Goal: Information Seeking & Learning: Find specific page/section

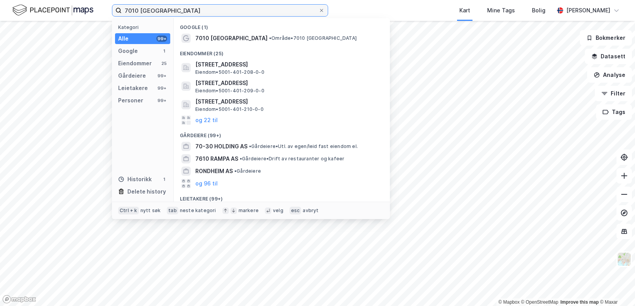
drag, startPoint x: 185, startPoint y: 12, endPoint x: 102, endPoint y: 2, distance: 84.4
click at [102, 2] on div "7010 trondheim Kategori Alle 99+ Google 1 Eiendommer 25 Gårdeiere 99+ Leietaker…" at bounding box center [317, 10] width 635 height 21
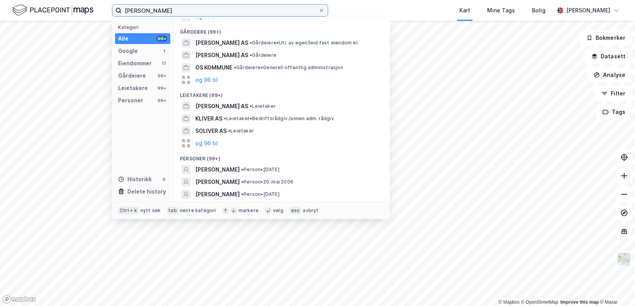
scroll to position [109, 0]
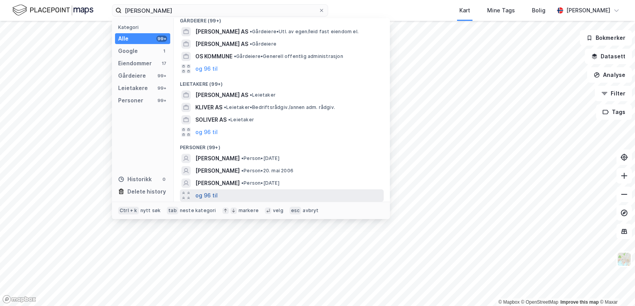
click at [215, 197] on button "og 96 til" at bounding box center [206, 195] width 22 height 9
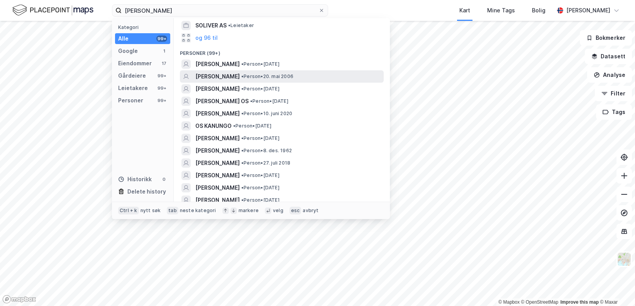
scroll to position [224, 0]
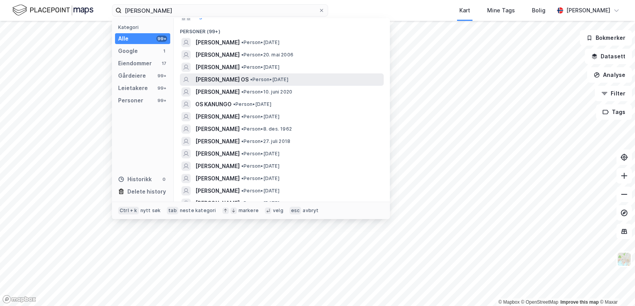
click at [252, 80] on div "[PERSON_NAME] OS • Person • [DATE]" at bounding box center [288, 79] width 187 height 9
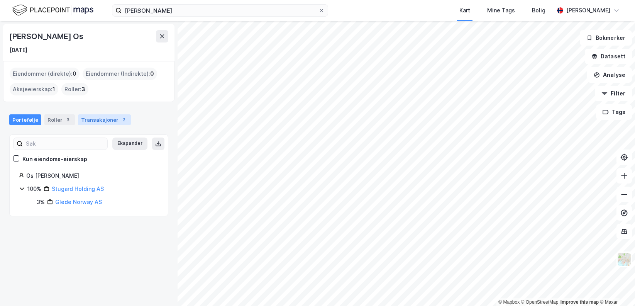
click at [88, 117] on div "Transaksjoner 2" at bounding box center [104, 119] width 53 height 11
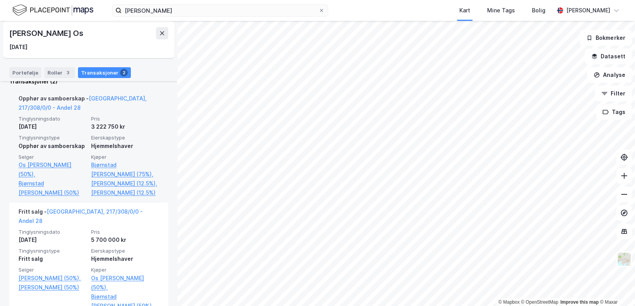
scroll to position [129, 0]
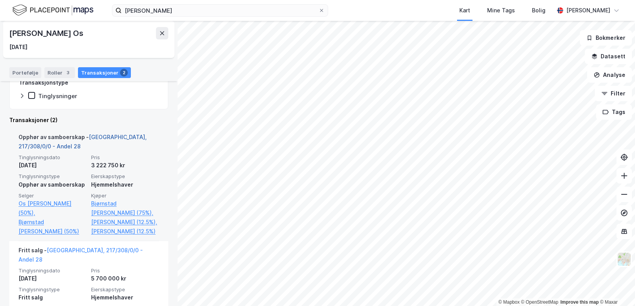
click at [106, 135] on link "[GEOGRAPHIC_DATA], 217/308/0/0 - Andel 28" at bounding box center [83, 142] width 128 height 16
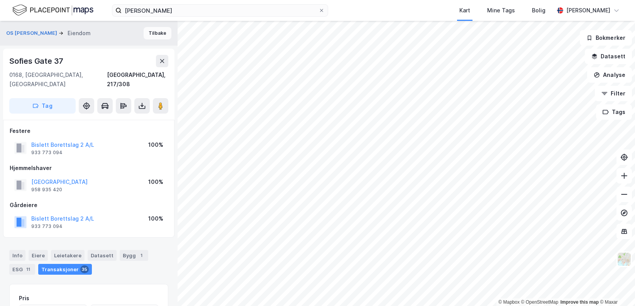
click at [151, 33] on button "Tilbake" at bounding box center [158, 33] width 28 height 12
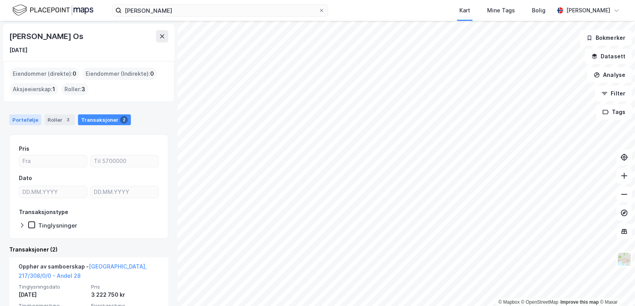
click at [34, 119] on div "Portefølje" at bounding box center [25, 119] width 32 height 11
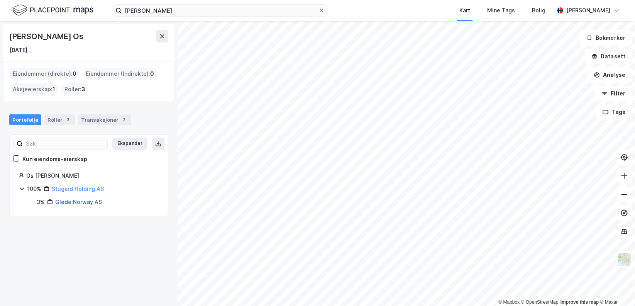
click at [67, 202] on link "Glede Norway AS" at bounding box center [78, 201] width 47 height 7
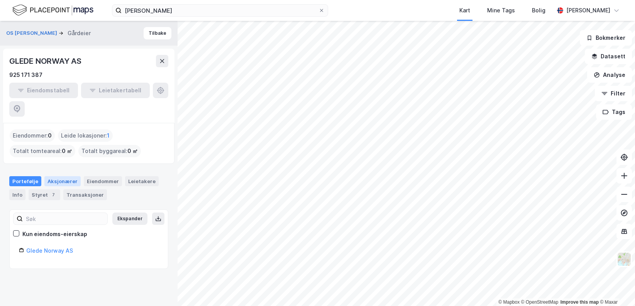
click at [66, 176] on div "Aksjonærer" at bounding box center [62, 181] width 36 height 10
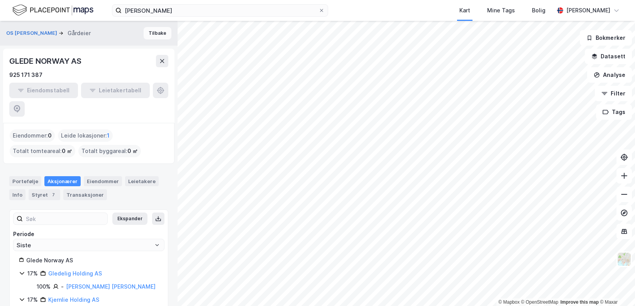
click at [151, 37] on button "Tilbake" at bounding box center [158, 33] width 28 height 12
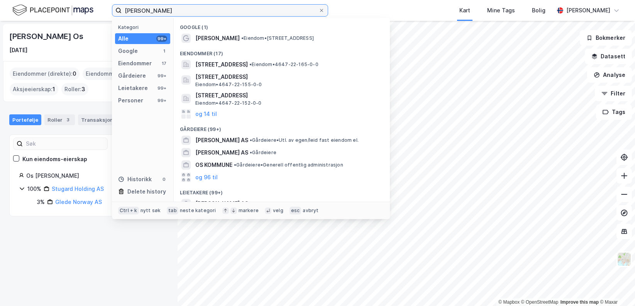
drag, startPoint x: 153, startPoint y: 10, endPoint x: 103, endPoint y: 13, distance: 50.7
click at [103, 13] on div "[PERSON_NAME] Kategori Alle 99+ Google 1 Eiendommer 17 Gårdeiere 99+ Leietakere…" at bounding box center [317, 10] width 635 height 21
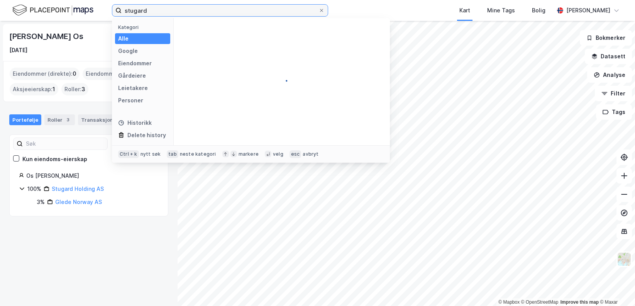
type input "stugard"
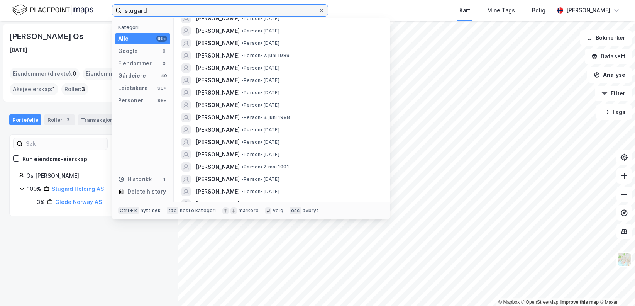
scroll to position [888, 0]
click at [324, 9] on span at bounding box center [322, 10] width 6 height 6
click at [319, 9] on input "stugard" at bounding box center [220, 11] width 197 height 12
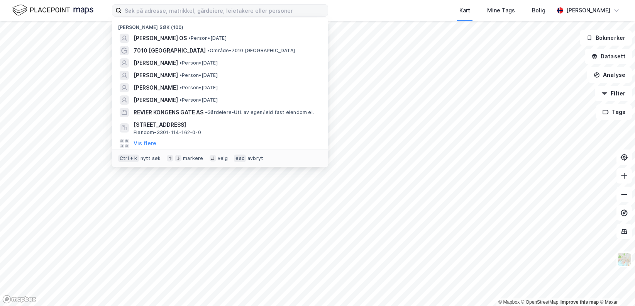
click at [338, 8] on div "Nylige søk (100) [PERSON_NAME] OS • Person • [DATE] 7010 [GEOGRAPHIC_DATA] • Om…" at bounding box center [317, 10] width 635 height 21
click at [237, 5] on input at bounding box center [225, 11] width 206 height 12
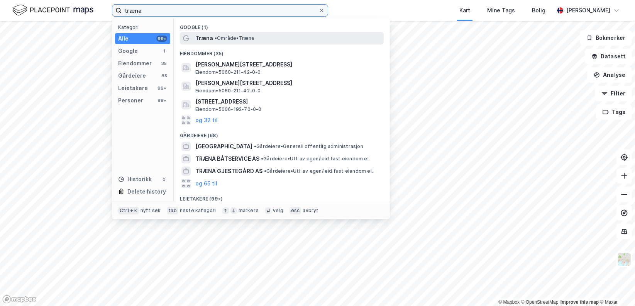
type input "træna"
click at [256, 34] on div "Træna • Område • [GEOGRAPHIC_DATA]" at bounding box center [288, 38] width 187 height 9
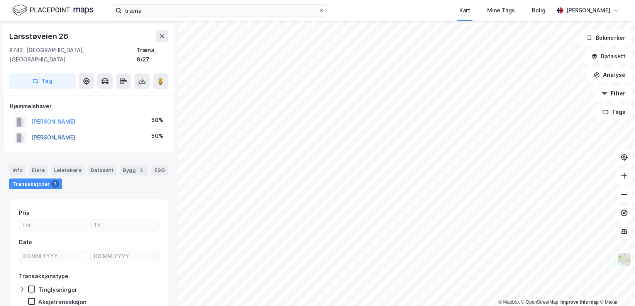
click at [0, 0] on button "[PERSON_NAME]" at bounding box center [0, 0] width 0 height 0
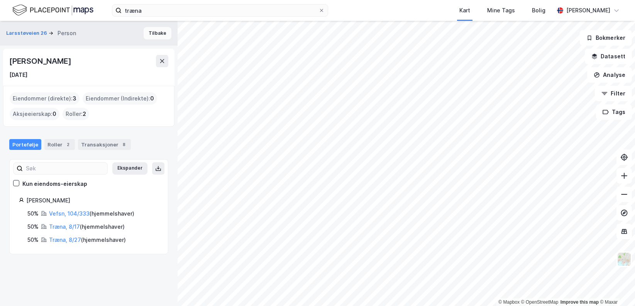
click at [150, 34] on button "Tilbake" at bounding box center [158, 33] width 28 height 12
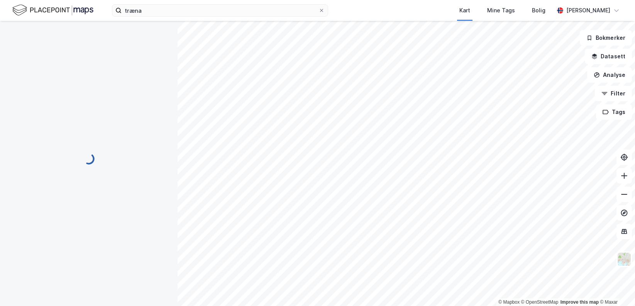
scroll to position [1, 0]
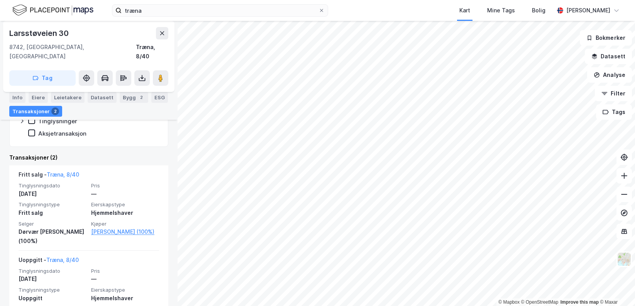
scroll to position [166, 0]
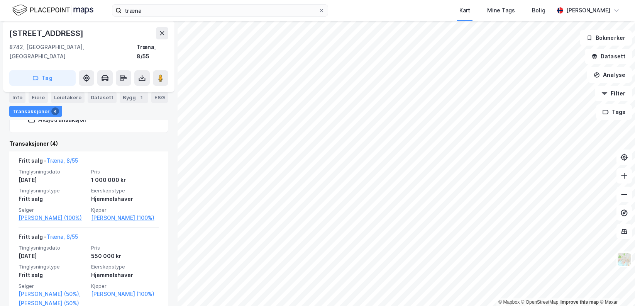
scroll to position [12, 0]
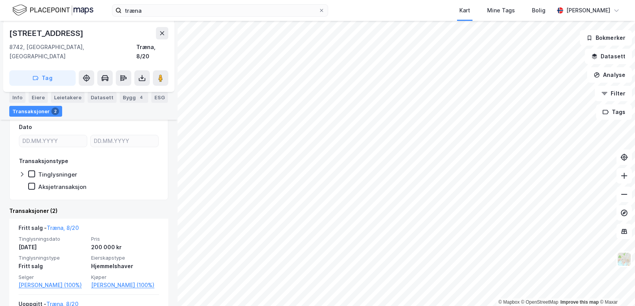
scroll to position [166, 0]
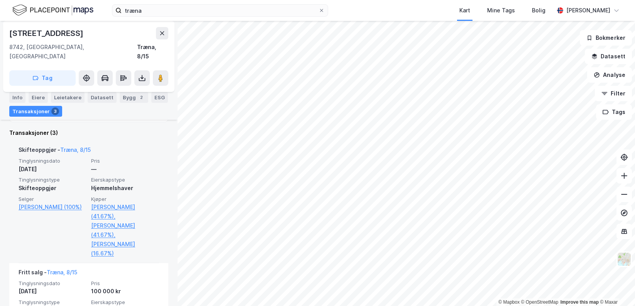
scroll to position [270, 0]
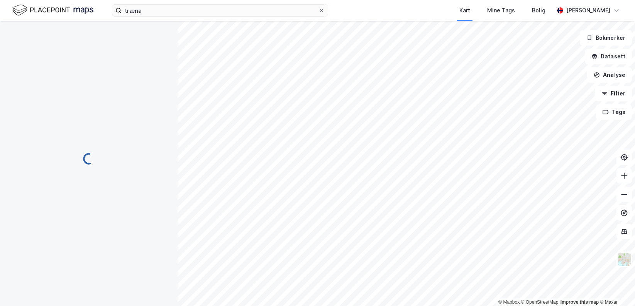
scroll to position [12, 0]
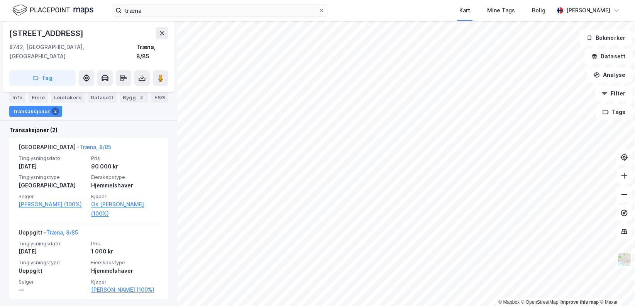
scroll to position [182, 0]
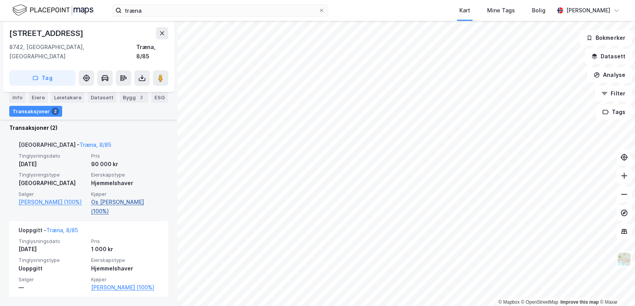
click at [103, 197] on link "Os [PERSON_NAME] (100%)" at bounding box center [125, 206] width 68 height 19
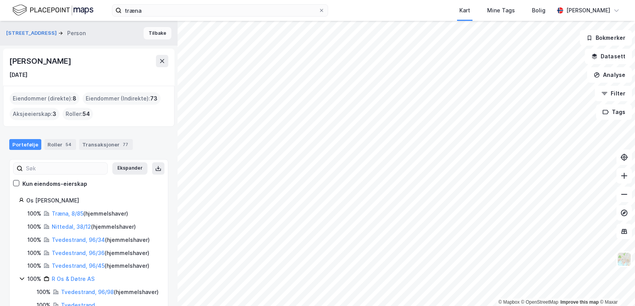
click at [157, 30] on button "Tilbake" at bounding box center [158, 33] width 28 height 12
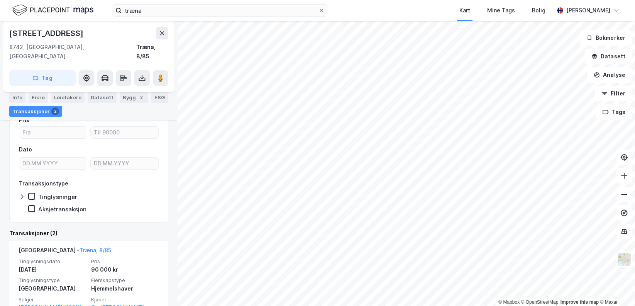
scroll to position [182, 0]
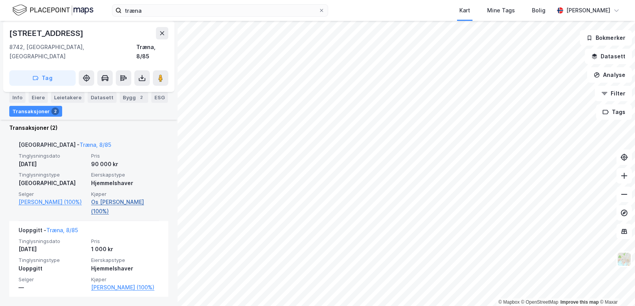
click at [112, 197] on link "Os [PERSON_NAME] (100%)" at bounding box center [125, 206] width 68 height 19
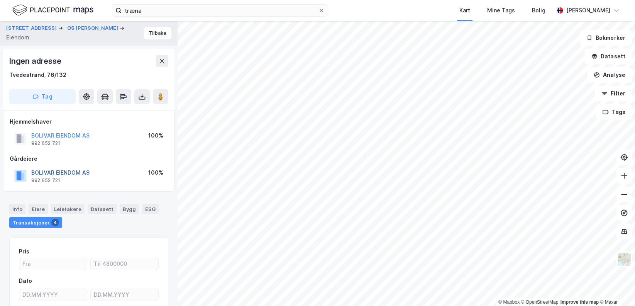
click at [0, 0] on button "BOLIVAR EIENDOM AS" at bounding box center [0, 0] width 0 height 0
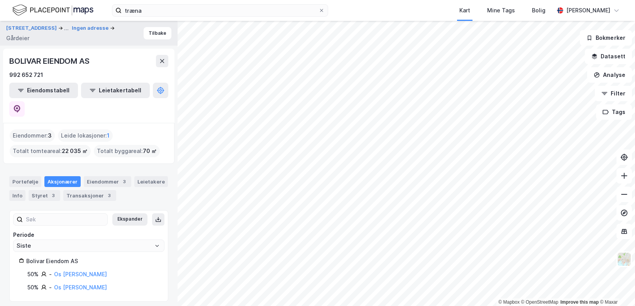
click at [37, 129] on div "Eiendommer : 3" at bounding box center [32, 135] width 45 height 12
click at [30, 176] on div "Portefølje" at bounding box center [25, 181] width 32 height 11
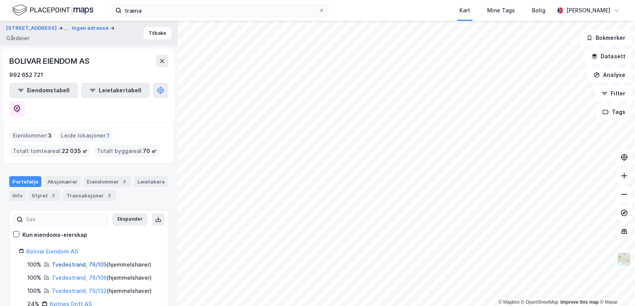
click at [84, 261] on link "Tvedestrand, 76/105" at bounding box center [79, 264] width 55 height 7
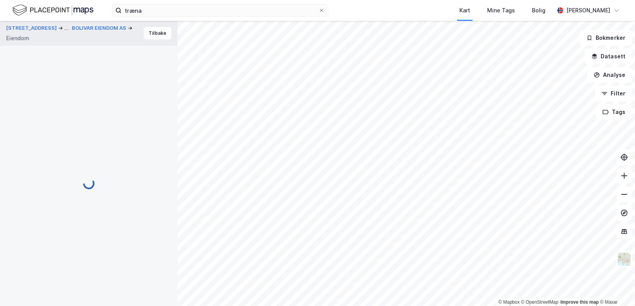
scroll to position [1, 0]
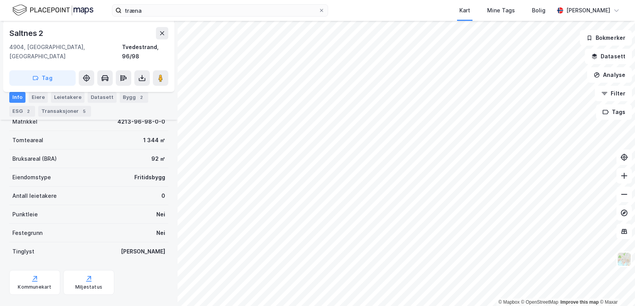
scroll to position [115, 0]
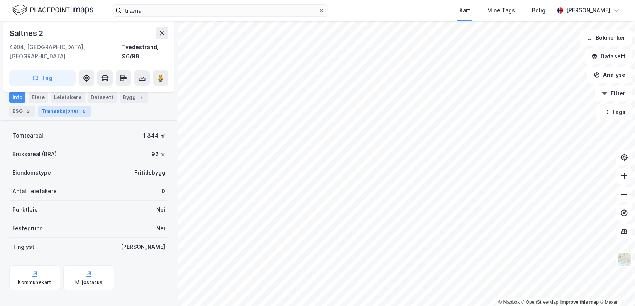
click at [60, 112] on div "Transaksjoner 5" at bounding box center [64, 111] width 53 height 11
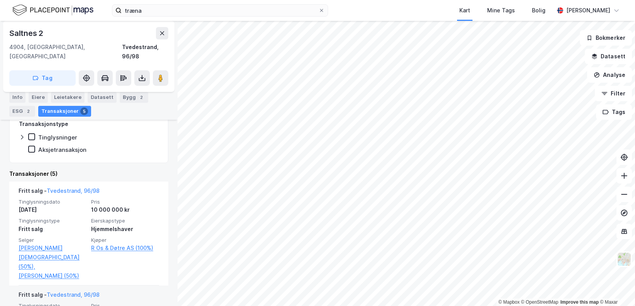
scroll to position [193, 0]
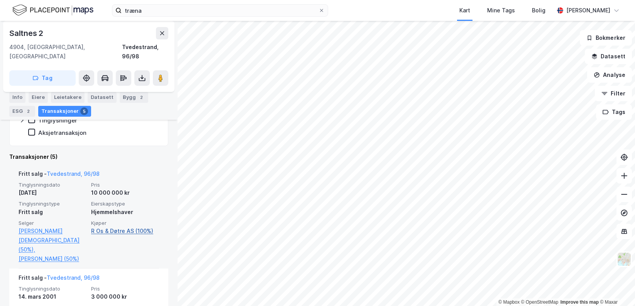
click at [117, 226] on link "R Os & Døtre AS (100%)" at bounding box center [125, 230] width 68 height 9
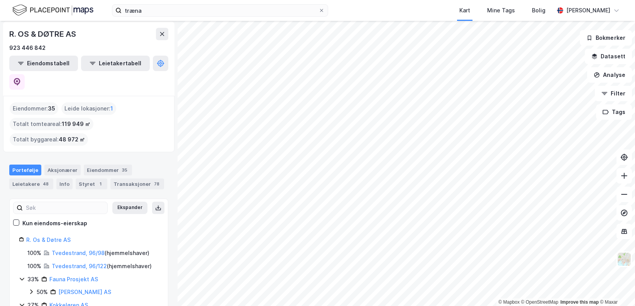
scroll to position [13, 0]
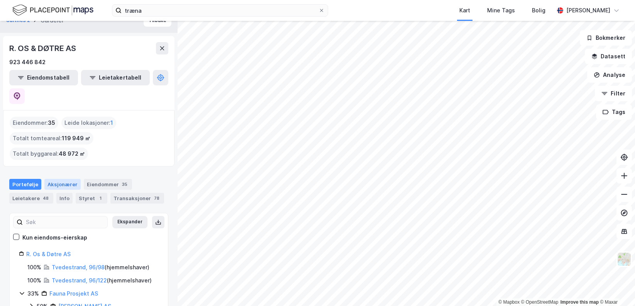
click at [64, 179] on div "Aksjonærer" at bounding box center [62, 184] width 36 height 11
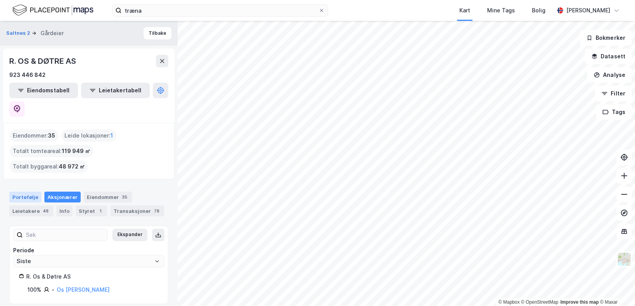
click at [22, 192] on div "Portefølje" at bounding box center [25, 197] width 32 height 11
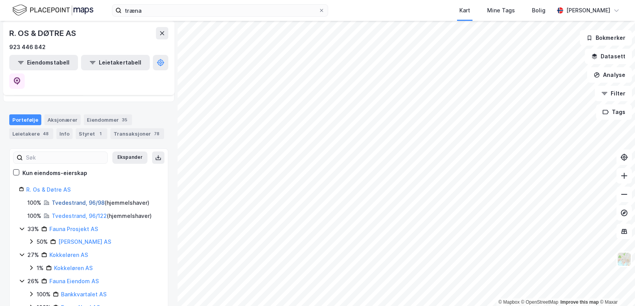
scroll to position [116, 0]
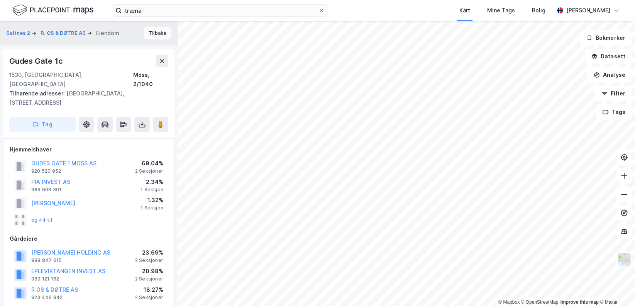
click at [152, 29] on button "Tilbake" at bounding box center [158, 33] width 28 height 12
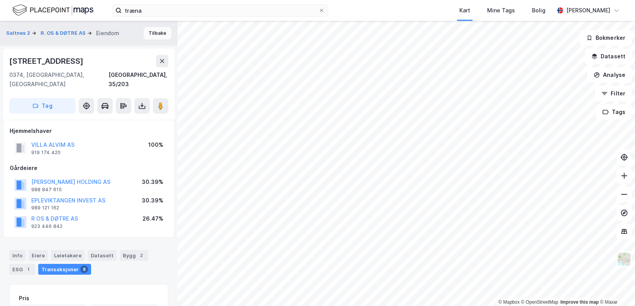
click at [155, 32] on button "Tilbake" at bounding box center [158, 33] width 28 height 12
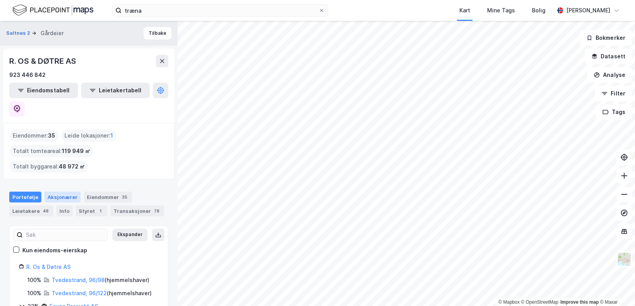
click at [72, 192] on div "Aksjonærer" at bounding box center [62, 197] width 36 height 11
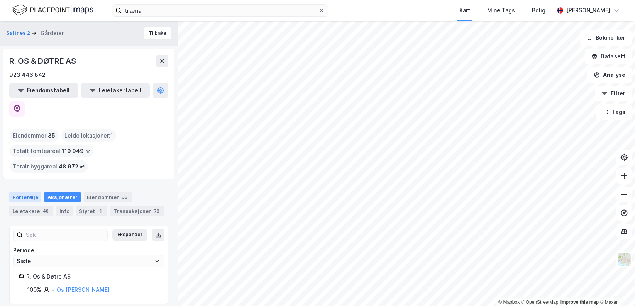
click at [27, 192] on div "Portefølje" at bounding box center [25, 197] width 32 height 11
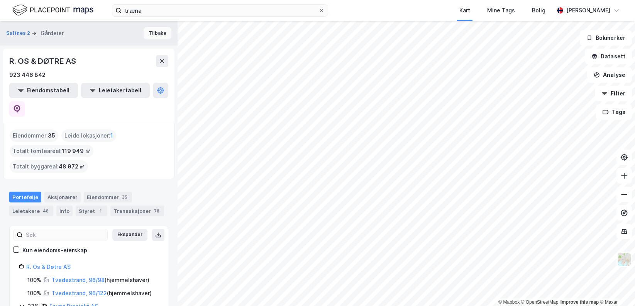
click at [150, 32] on button "Tilbake" at bounding box center [158, 33] width 28 height 12
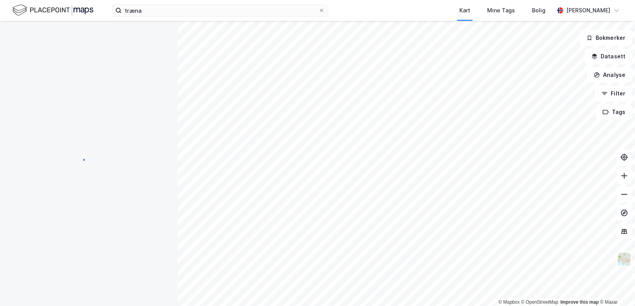
scroll to position [3, 0]
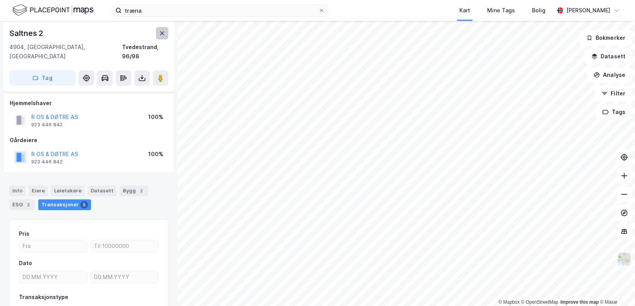
click at [159, 31] on icon at bounding box center [162, 33] width 6 height 6
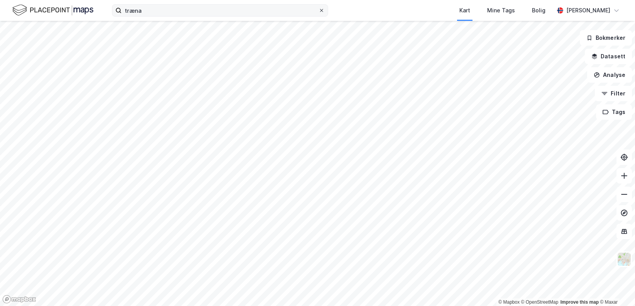
click at [321, 11] on icon at bounding box center [321, 10] width 5 height 5
click at [319, 11] on input "træna" at bounding box center [220, 11] width 197 height 12
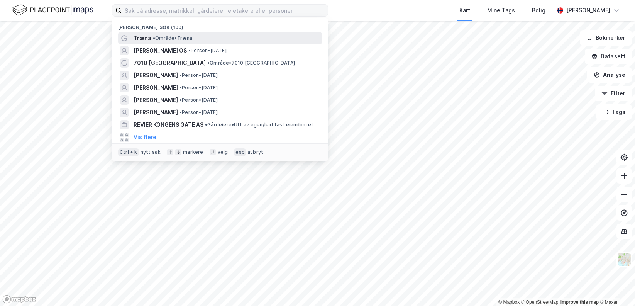
click at [253, 39] on div "Træna • Område • [GEOGRAPHIC_DATA]" at bounding box center [227, 38] width 187 height 9
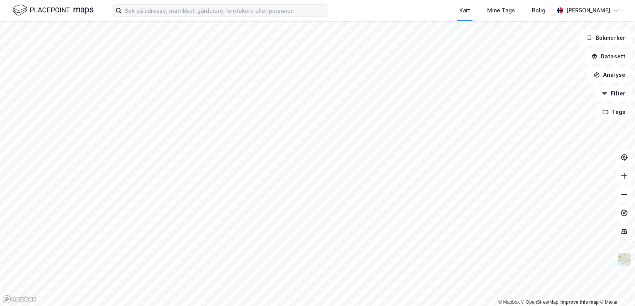
click at [455, 305] on html "Kart Mine Tags [PERSON_NAME] © Mapbox © OpenStreetMap Improve this map © Maxar …" at bounding box center [317, 153] width 635 height 306
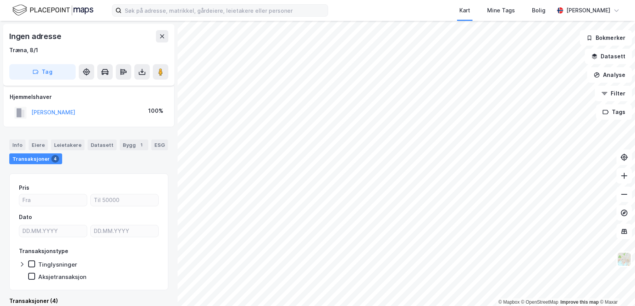
scroll to position [3, 0]
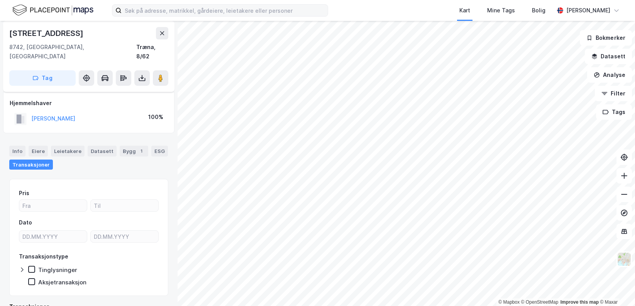
scroll to position [3, 0]
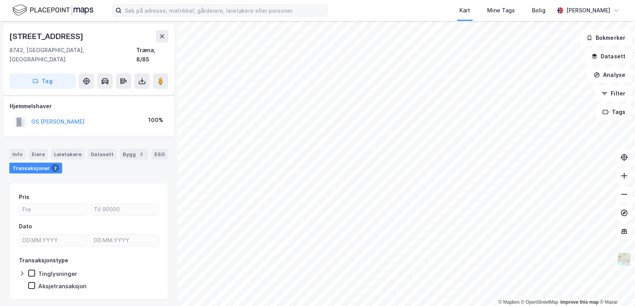
scroll to position [3, 0]
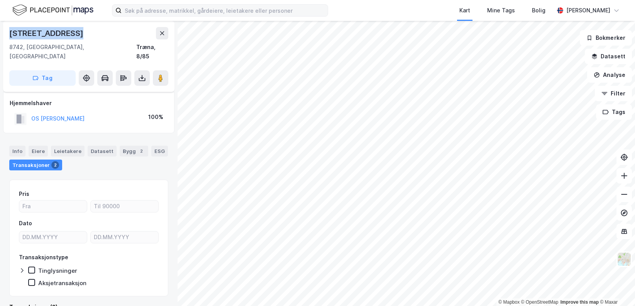
drag, startPoint x: 77, startPoint y: 30, endPoint x: 12, endPoint y: 35, distance: 65.5
click at [12, 35] on div "[STREET_ADDRESS]" at bounding box center [88, 33] width 159 height 12
copy div "[STREET_ADDRESS]"
click at [158, 74] on image at bounding box center [160, 78] width 5 height 8
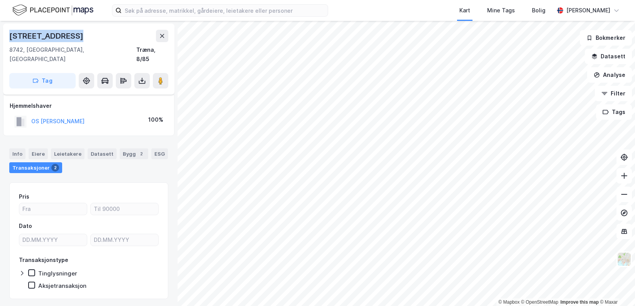
scroll to position [0, 0]
click at [0, 0] on button "OS [PERSON_NAME]" at bounding box center [0, 0] width 0 height 0
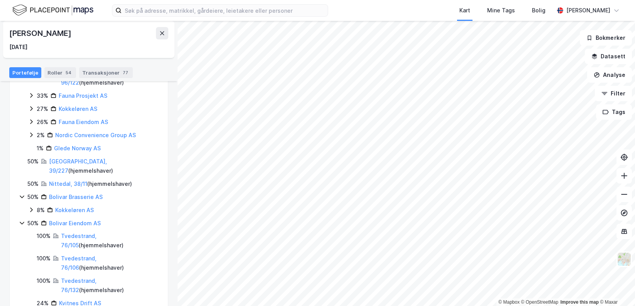
scroll to position [266, 0]
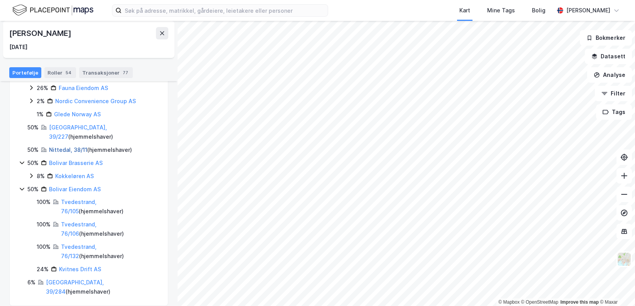
click at [69, 146] on link "Nittedal, 38/11" at bounding box center [68, 149] width 38 height 7
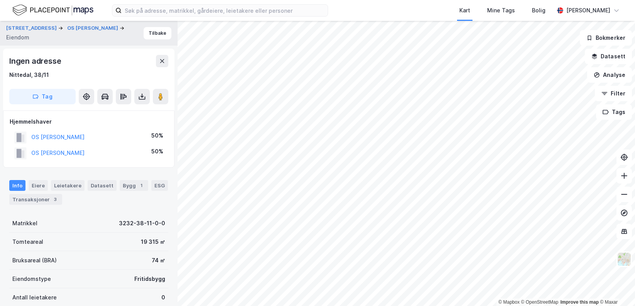
scroll to position [0, 0]
click at [0, 0] on button "OS [PERSON_NAME]" at bounding box center [0, 0] width 0 height 0
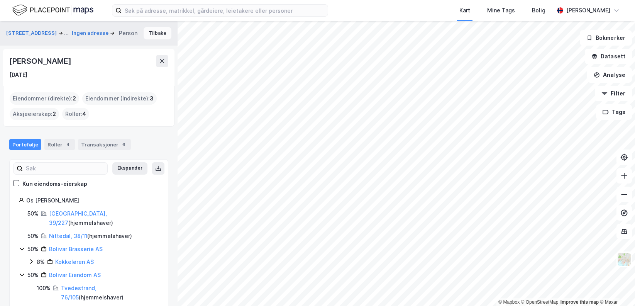
click at [146, 30] on button "Tilbake" at bounding box center [158, 33] width 28 height 12
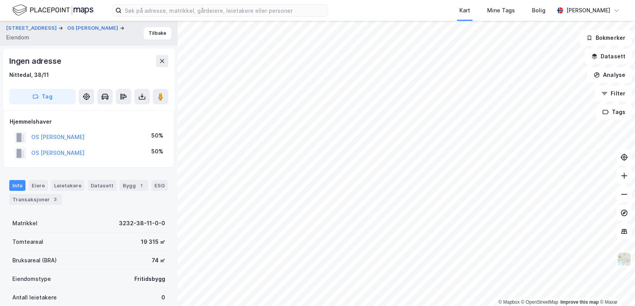
scroll to position [0, 0]
click at [144, 35] on button "Tilbake" at bounding box center [158, 33] width 28 height 12
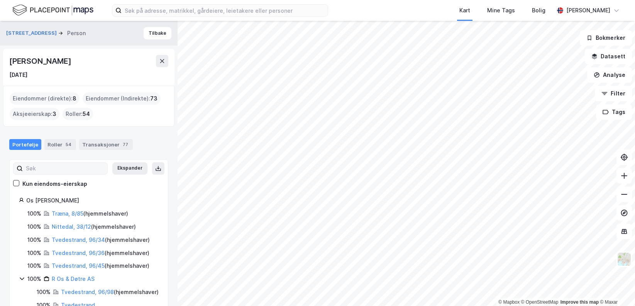
scroll to position [39, 0]
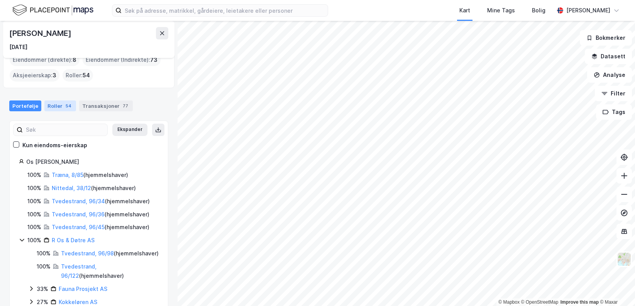
click at [57, 110] on div "Roller 54" at bounding box center [60, 105] width 32 height 11
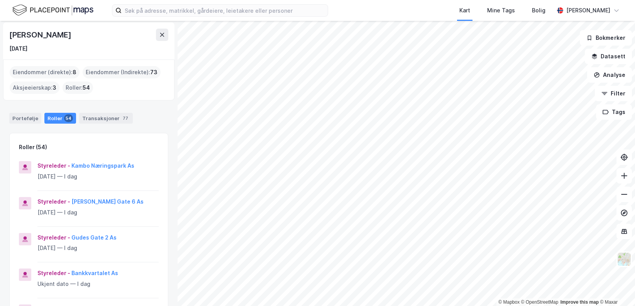
scroll to position [39, 0]
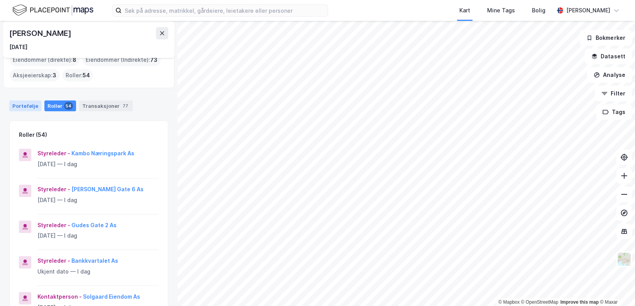
click at [26, 102] on div "Portefølje" at bounding box center [25, 105] width 32 height 11
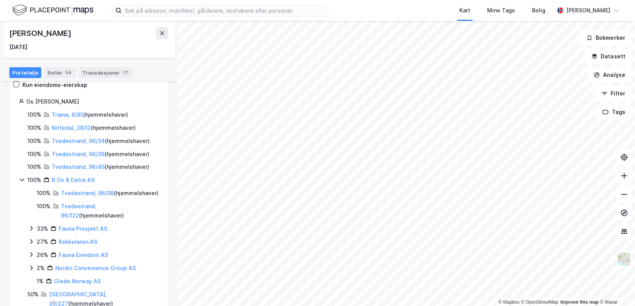
scroll to position [111, 0]
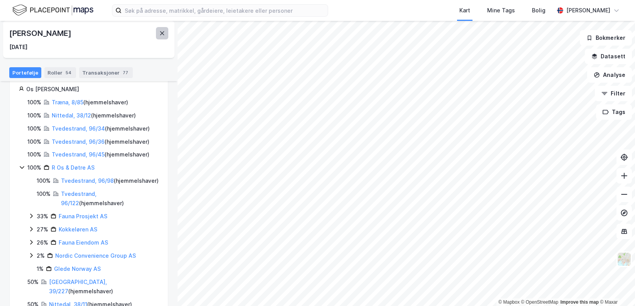
click at [165, 28] on button at bounding box center [162, 33] width 12 height 12
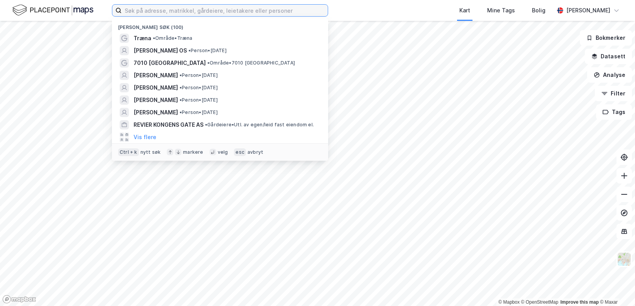
click at [144, 12] on input at bounding box center [225, 11] width 206 height 12
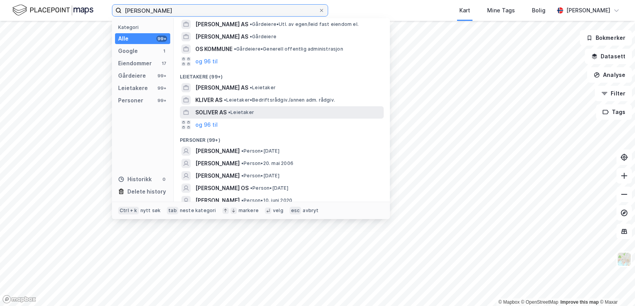
scroll to position [154, 0]
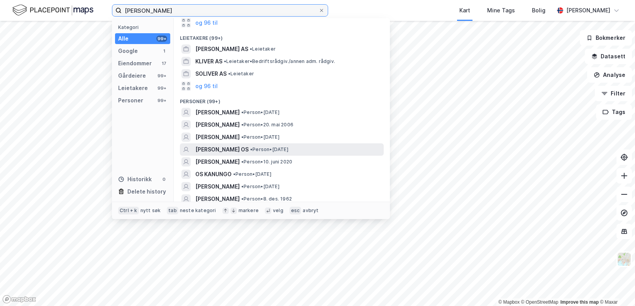
type input "[PERSON_NAME]"
click at [239, 151] on span "[PERSON_NAME] OS" at bounding box center [221, 149] width 53 height 9
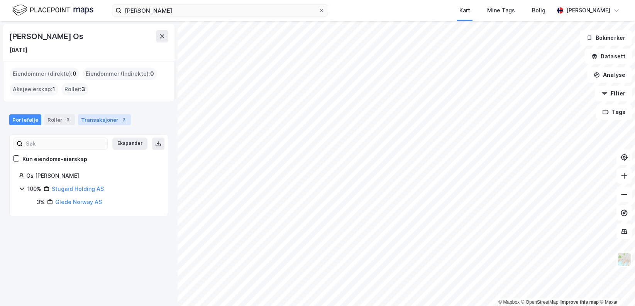
click at [100, 122] on div "Transaksjoner 2" at bounding box center [104, 119] width 53 height 11
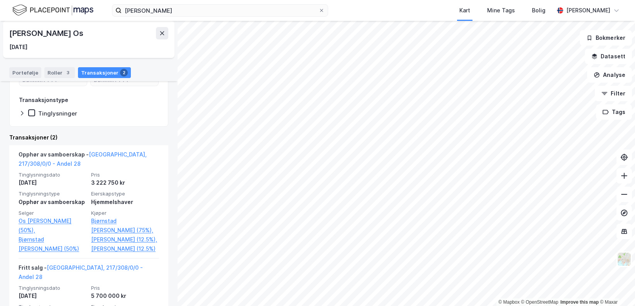
scroll to position [116, 0]
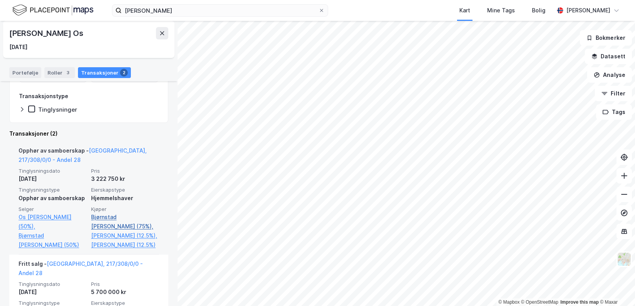
click at [112, 217] on link "Bjørnstad [PERSON_NAME] (75%)," at bounding box center [125, 221] width 68 height 19
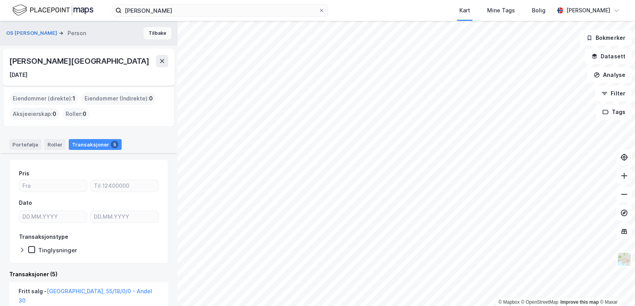
click at [147, 34] on button "Tilbake" at bounding box center [158, 33] width 28 height 12
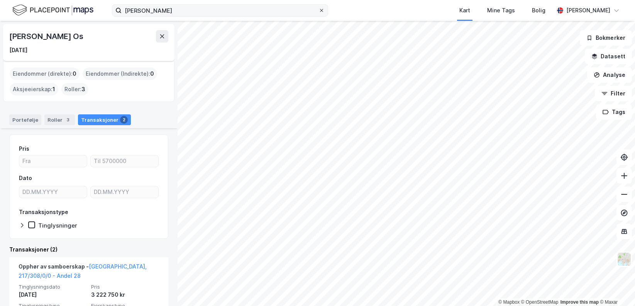
click at [321, 11] on icon at bounding box center [321, 10] width 3 height 3
click at [319, 11] on input "[PERSON_NAME]" at bounding box center [220, 11] width 197 height 12
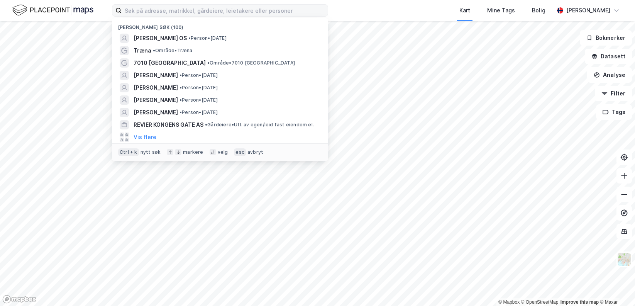
click at [349, 17] on div "Nylige søk (100) [PERSON_NAME] OS • Person • [DATE] [GEOGRAPHIC_DATA] • Område …" at bounding box center [317, 10] width 635 height 21
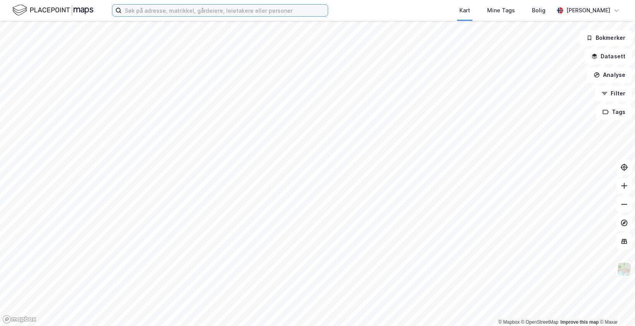
click at [164, 9] on input at bounding box center [225, 11] width 206 height 12
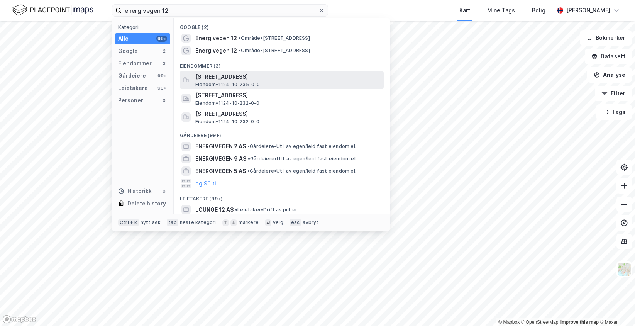
click at [241, 81] on span "Eiendom • 1124-10-235-0-0" at bounding box center [227, 84] width 65 height 6
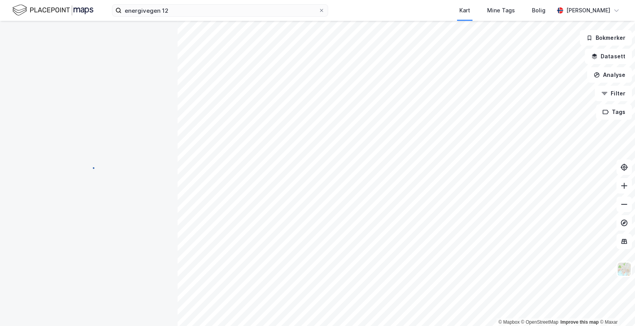
scroll to position [0, 0]
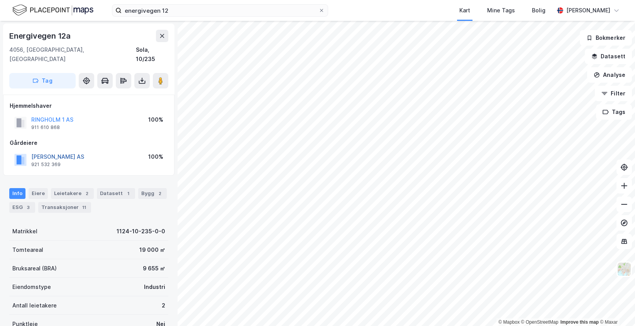
click at [0, 0] on button "[PERSON_NAME] AS" at bounding box center [0, 0] width 0 height 0
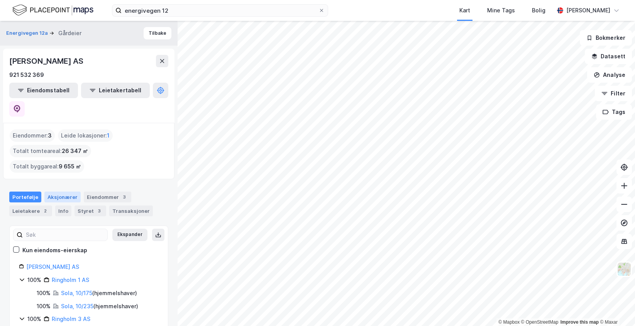
click at [59, 192] on div "Aksjonærer" at bounding box center [62, 197] width 36 height 11
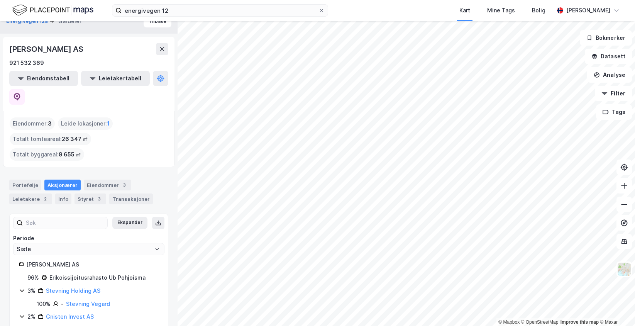
scroll to position [19, 0]
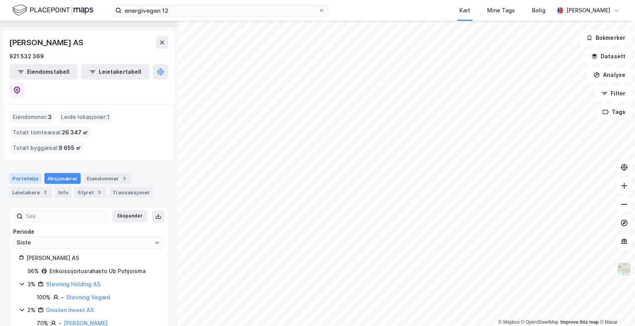
click at [25, 173] on div "Portefølje" at bounding box center [25, 178] width 32 height 11
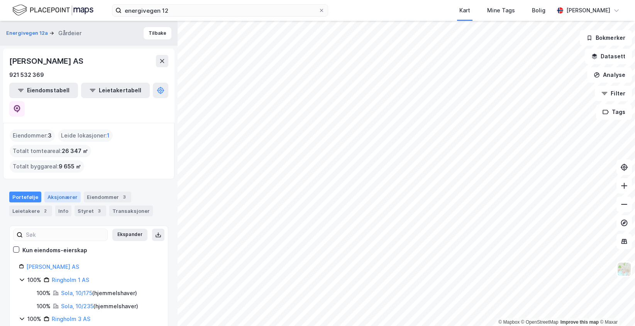
click at [58, 192] on div "Aksjonærer" at bounding box center [62, 197] width 36 height 11
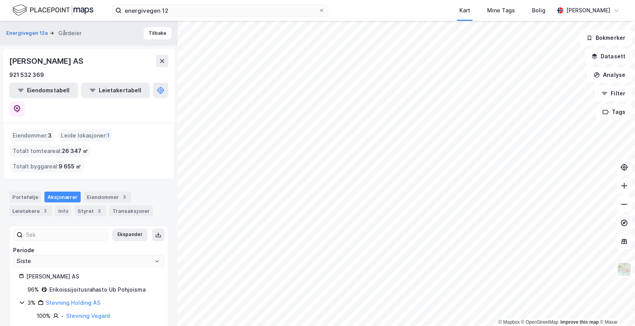
click at [70, 285] on div "Erikoissijoitusrahasto Ub Pohjoisma" at bounding box center [97, 289] width 96 height 9
drag, startPoint x: 139, startPoint y: 257, endPoint x: 40, endPoint y: 250, distance: 98.7
click at [40, 272] on div "[PERSON_NAME] AS 96% Erikoissijoitusrahasto Ub Pohjoisma 3% Stevning Holding AS…" at bounding box center [89, 316] width 140 height 88
click at [89, 285] on div "Erikoissijoitusrahasto Ub Pohjoisma" at bounding box center [97, 289] width 96 height 9
drag, startPoint x: 143, startPoint y: 253, endPoint x: 49, endPoint y: 256, distance: 93.9
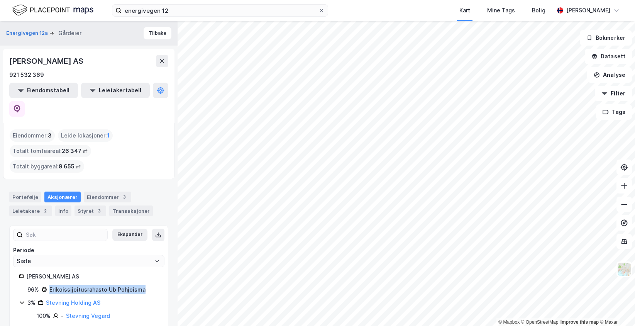
click at [49, 285] on div "96% Erikoissijoitusrahasto Ub [GEOGRAPHIC_DATA]" at bounding box center [92, 289] width 131 height 9
copy div "Erikoissijoitusrahasto Ub Pohjoisma"
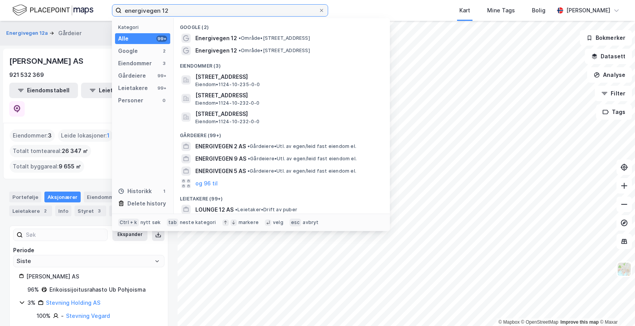
drag, startPoint x: 176, startPoint y: 12, endPoint x: 110, endPoint y: 15, distance: 66.5
click at [110, 15] on div "energivegen 12 Kategori Alle 99+ Google 2 Eiendommer 3 Gårdeiere 99+ Leietakere…" at bounding box center [317, 10] width 635 height 21
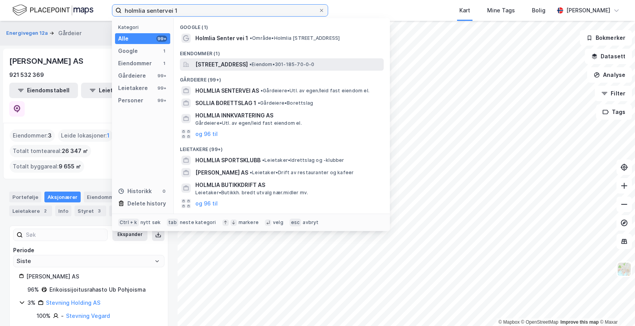
type input "holmlia sentervei 1"
click at [219, 65] on span "[STREET_ADDRESS]" at bounding box center [221, 64] width 53 height 9
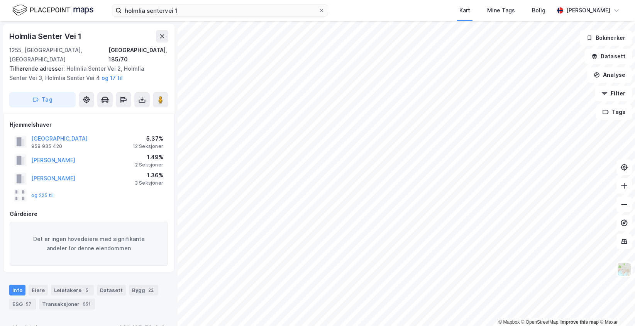
scroll to position [0, 0]
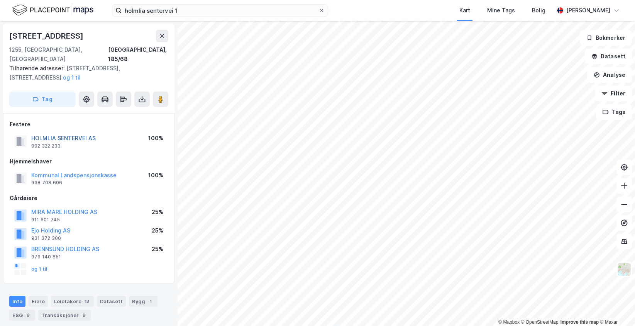
click at [0, 0] on button "HOLMLIA SENTERVEI AS" at bounding box center [0, 0] width 0 height 0
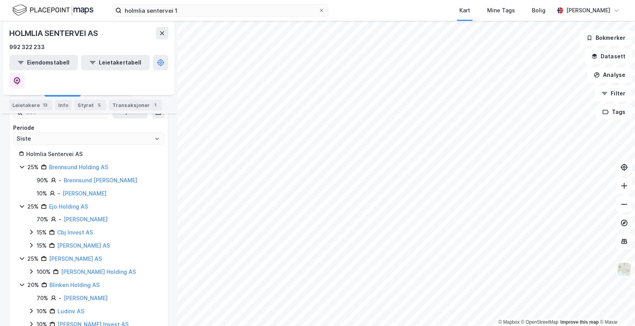
scroll to position [116, 0]
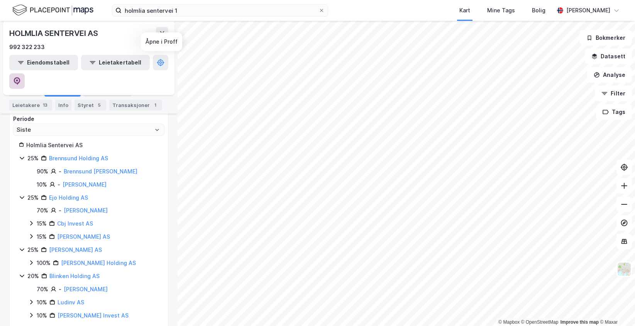
click at [25, 73] on button at bounding box center [16, 80] width 15 height 15
click at [319, 12] on span at bounding box center [322, 10] width 6 height 6
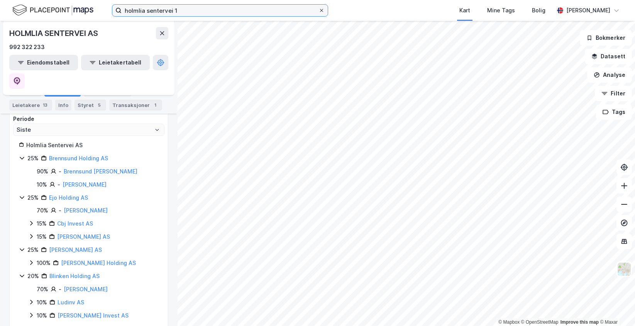
click at [319, 12] on input "holmlia sentervei 1" at bounding box center [220, 11] width 197 height 12
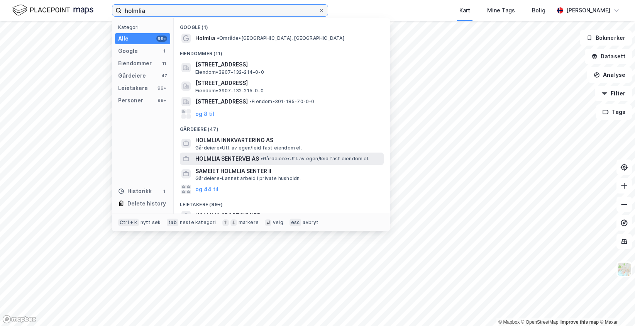
type input "holmlia"
click at [239, 153] on div "HOLMLIA SENTERVEI AS • Gårdeiere • Utl. av egen/leid fast eiendom el." at bounding box center [282, 159] width 204 height 12
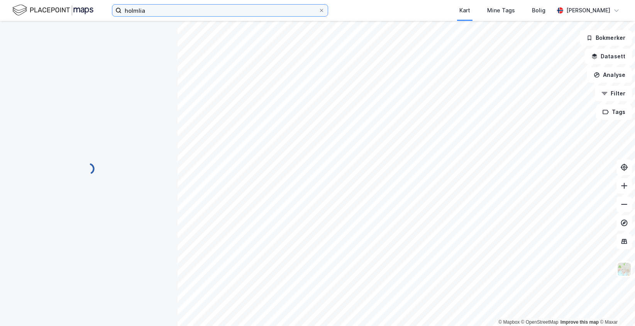
scroll to position [0, 0]
click at [193, 10] on input "holmlia" at bounding box center [220, 11] width 197 height 12
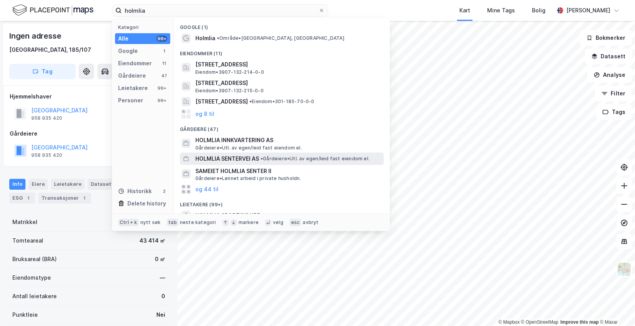
click at [266, 163] on div "HOLMLIA SENTERVEI AS • Gårdeiere • Utl. av egen/leid fast eiendom el." at bounding box center [282, 159] width 204 height 12
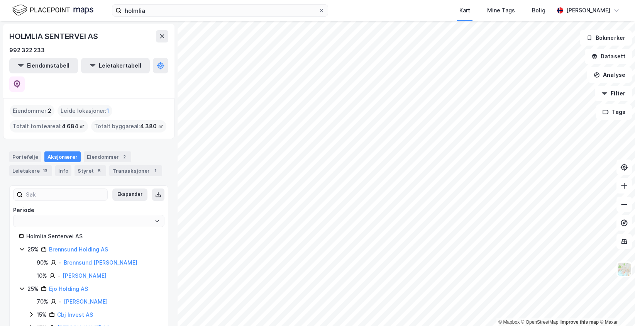
type input "Siste"
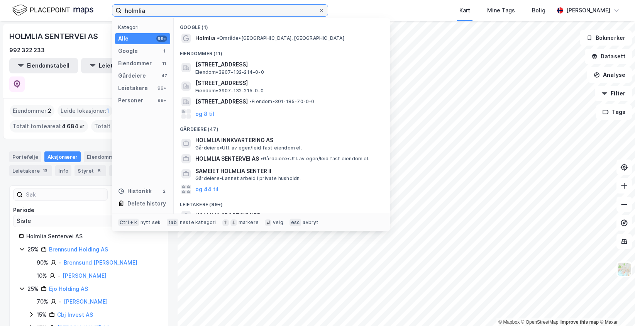
click at [230, 13] on input "holmlia" at bounding box center [220, 11] width 197 height 12
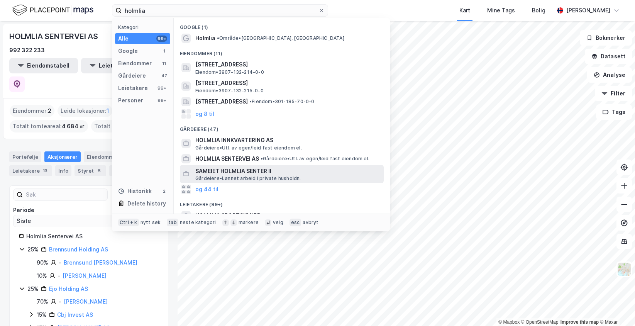
click at [276, 172] on span "SAMEIET HOLMLIA SENTER II" at bounding box center [287, 170] width 185 height 9
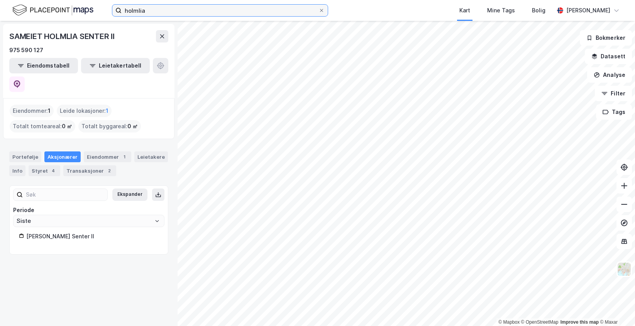
click at [219, 6] on input "holmlia" at bounding box center [220, 11] width 197 height 12
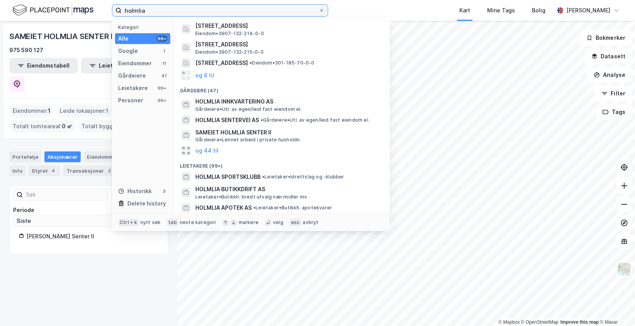
scroll to position [77, 0]
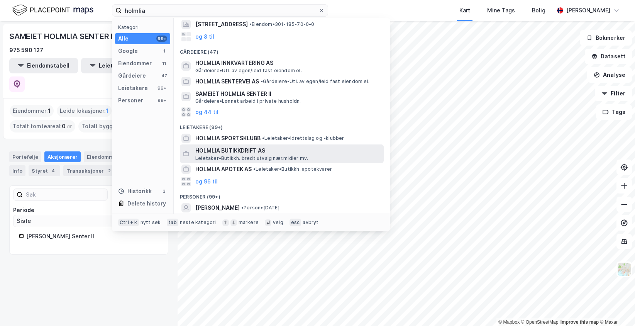
click at [250, 153] on span "HOLMLIA BUTIKKDRIFT AS" at bounding box center [287, 150] width 185 height 9
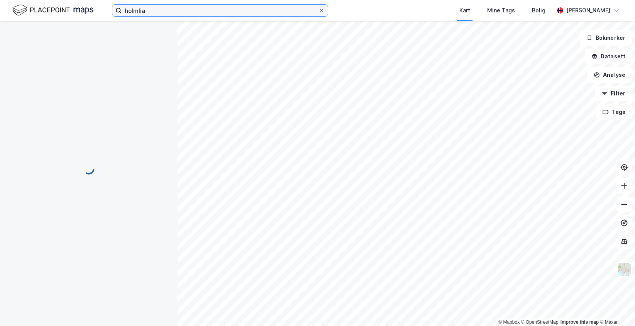
click at [199, 6] on input "holmlia" at bounding box center [220, 11] width 197 height 12
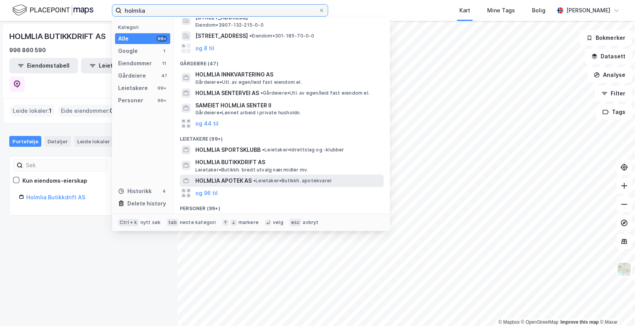
scroll to position [77, 0]
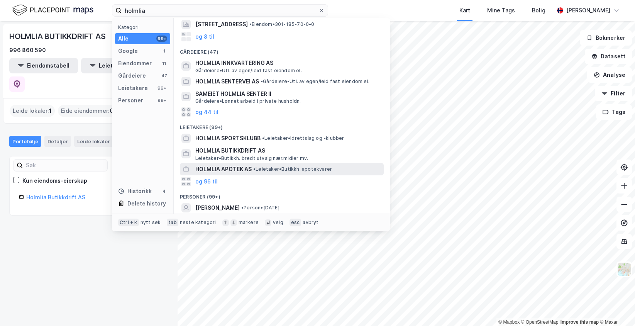
click at [240, 167] on span "HOLMLIA APOTEK AS" at bounding box center [223, 169] width 56 height 9
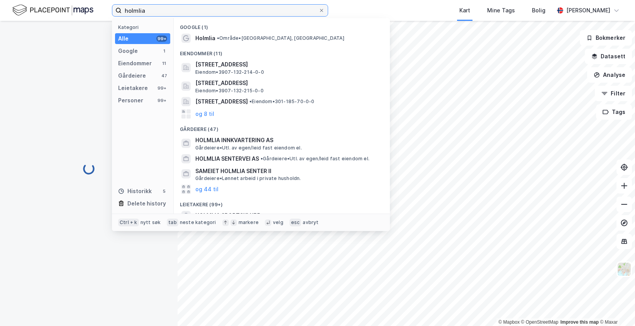
click at [207, 12] on input "holmlia" at bounding box center [220, 11] width 197 height 12
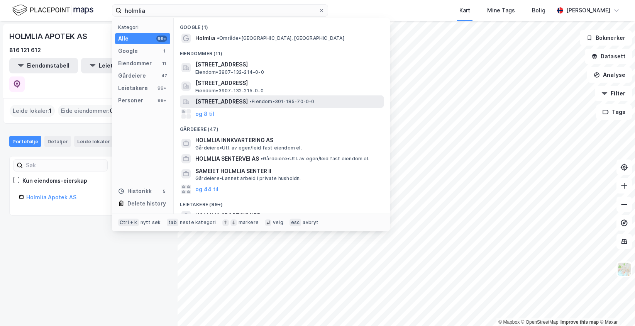
click at [230, 104] on span "[STREET_ADDRESS]" at bounding box center [221, 101] width 53 height 9
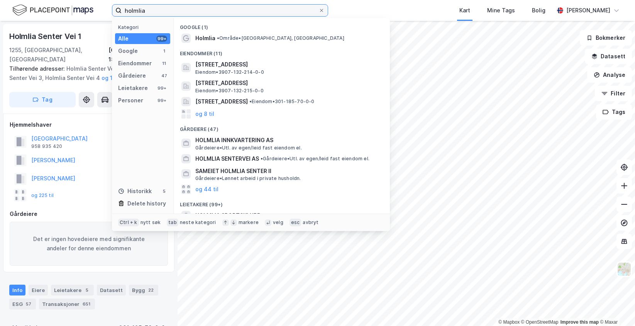
click at [235, 10] on input "holmlia" at bounding box center [220, 11] width 197 height 12
click at [321, 11] on icon at bounding box center [321, 10] width 5 height 5
click at [319, 11] on input "holmlia" at bounding box center [220, 11] width 197 height 12
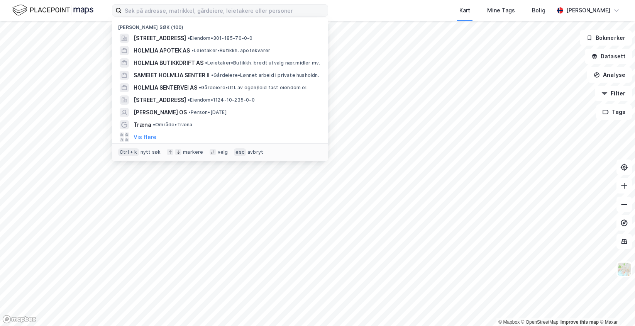
click at [328, 9] on label at bounding box center [220, 10] width 216 height 12
click at [328, 9] on input at bounding box center [225, 11] width 206 height 12
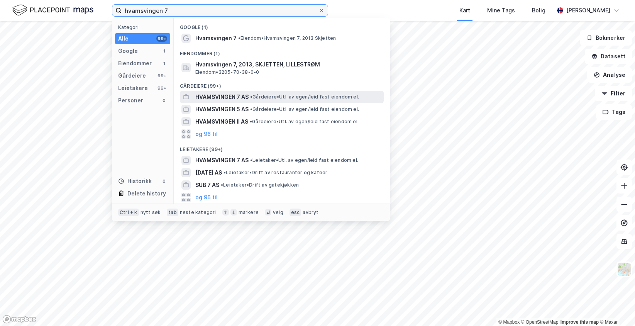
type input "hvamsvingen 7"
click at [209, 98] on span "HVAMSVINGEN 7 AS" at bounding box center [221, 96] width 53 height 9
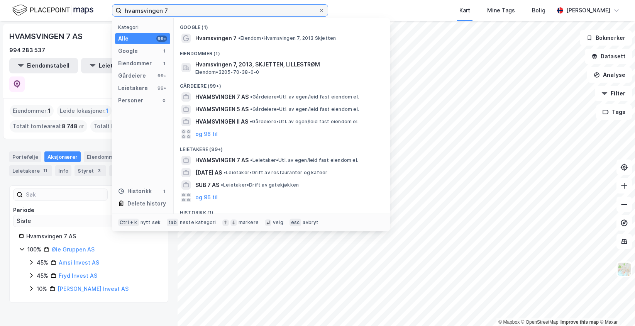
click at [195, 13] on input "hvamsvingen 7" at bounding box center [220, 11] width 197 height 12
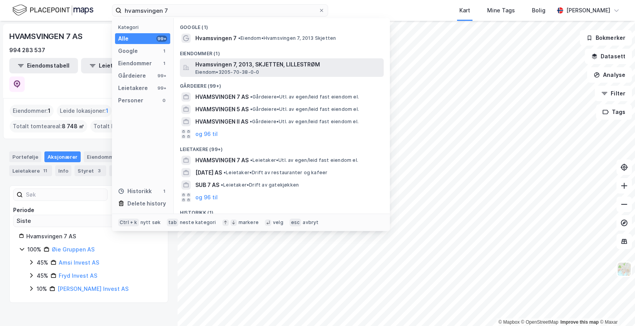
click at [249, 68] on span "Hvamsvingen 7, 2013, SKJETTEN, LILLESTRØM" at bounding box center [287, 64] width 185 height 9
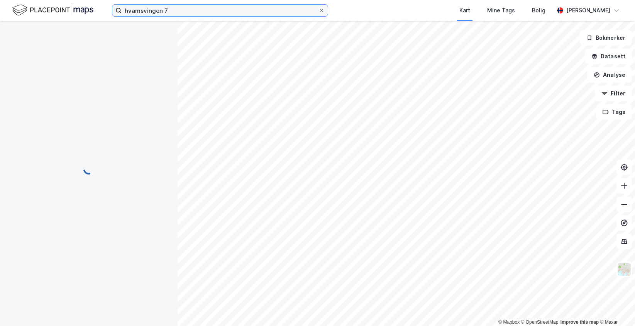
click at [201, 12] on input "hvamsvingen 7" at bounding box center [220, 11] width 197 height 12
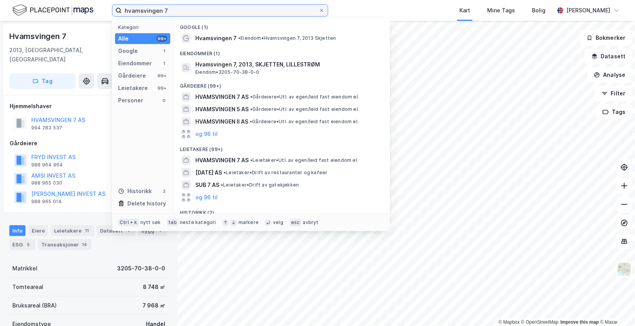
scroll to position [0, 0]
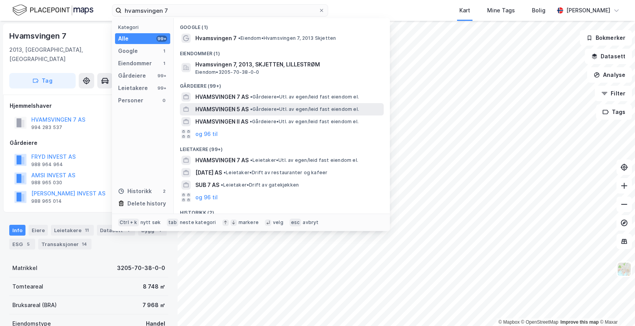
click at [237, 114] on span "HVAMSVINGEN 5 AS" at bounding box center [221, 109] width 53 height 9
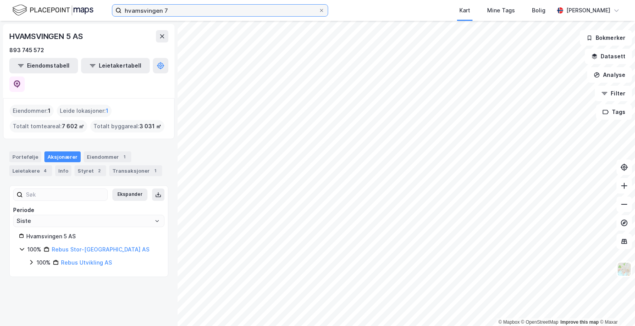
click at [193, 10] on input "hvamsvingen 7" at bounding box center [220, 11] width 197 height 12
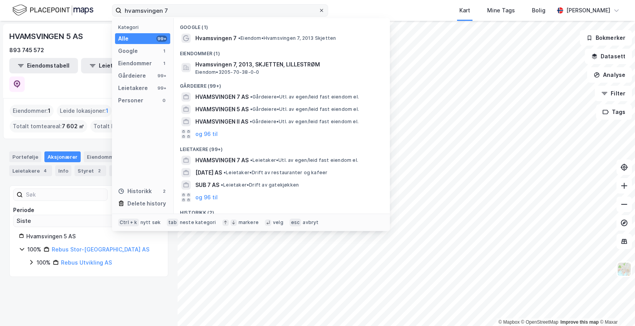
click at [321, 10] on icon at bounding box center [321, 10] width 3 height 3
click at [319, 10] on input "hvamsvingen 7" at bounding box center [220, 11] width 197 height 12
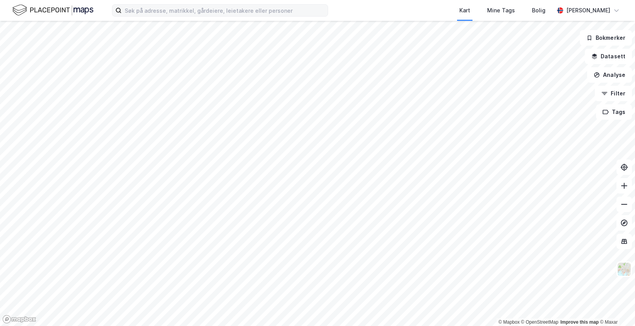
click at [354, 13] on div "Kart Mine Tags [PERSON_NAME]" at bounding box center [317, 10] width 635 height 21
